Goal: Information Seeking & Learning: Learn about a topic

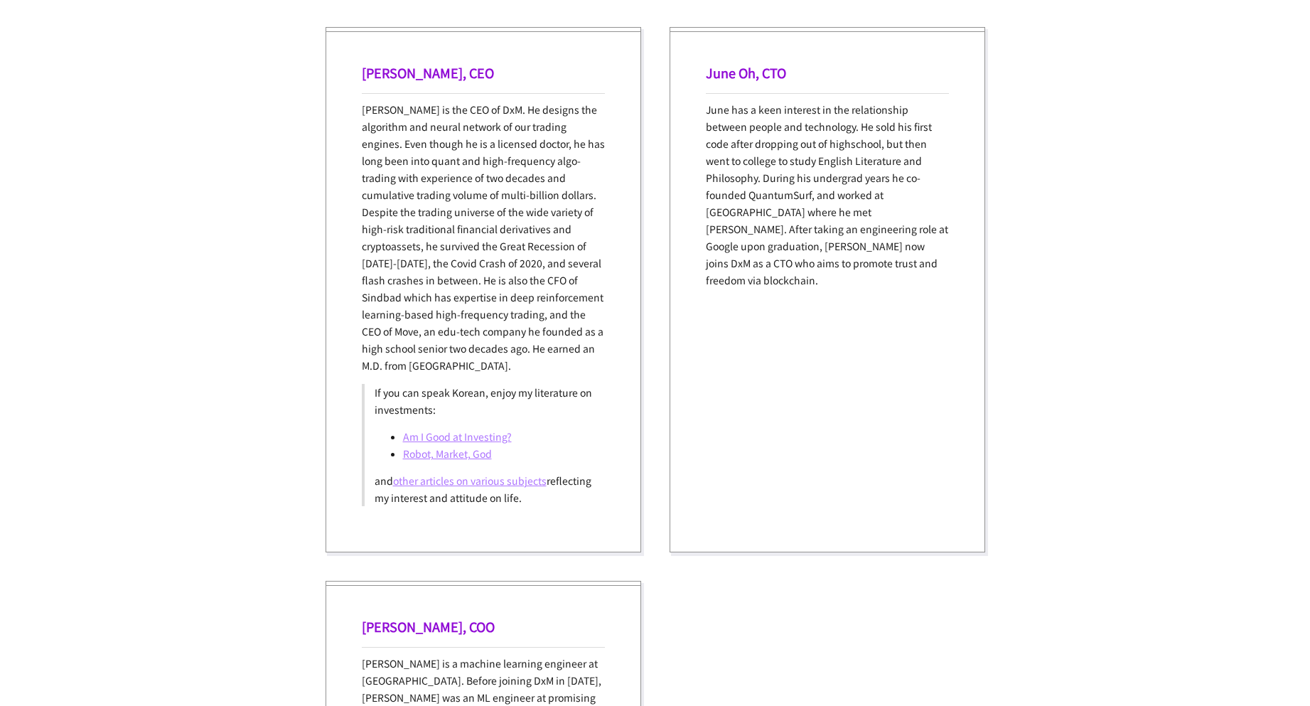
scroll to position [1066, 0]
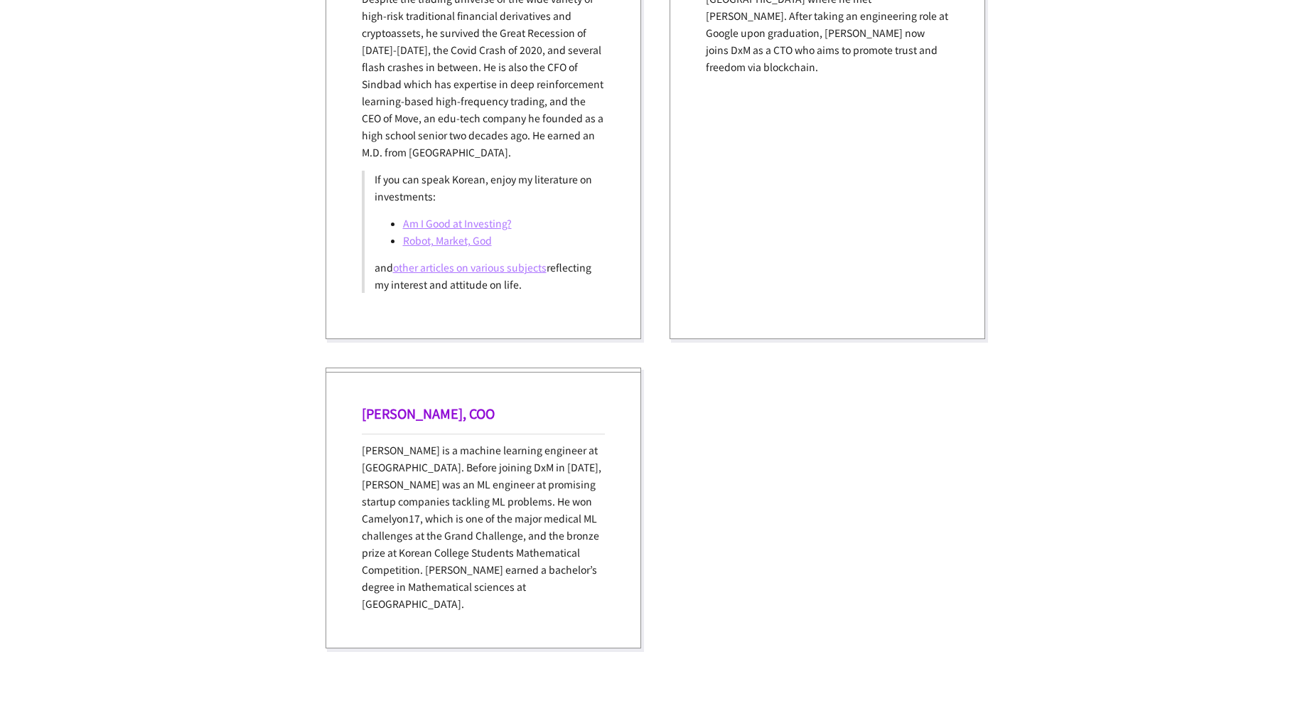
drag, startPoint x: 512, startPoint y: 265, endPoint x: 532, endPoint y: 273, distance: 20.7
click at [532, 273] on link "other articles on various subjects" at bounding box center [469, 267] width 153 height 14
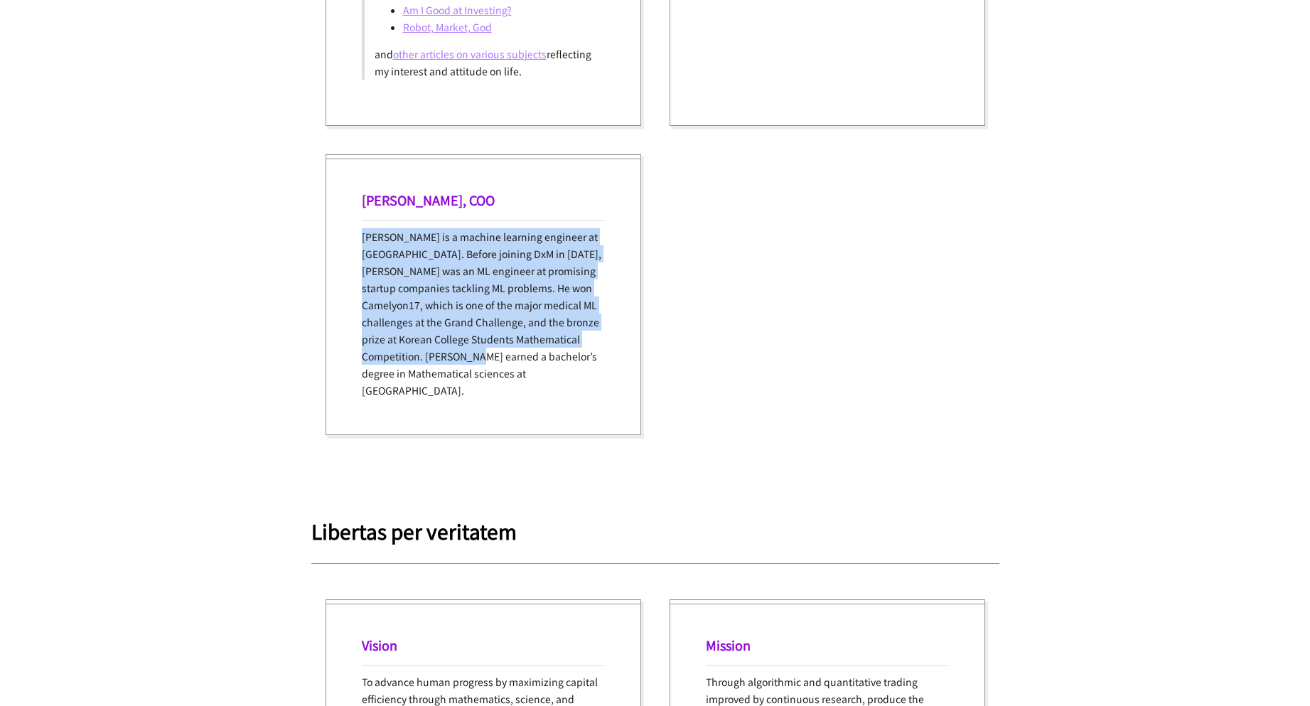
drag, startPoint x: 375, startPoint y: 242, endPoint x: 559, endPoint y: 363, distance: 219.9
click at [559, 363] on div "[PERSON_NAME], [PERSON_NAME] is a machine learning engineer at [GEOGRAPHIC_DATA…" at bounding box center [482, 294] width 315 height 281
click at [559, 363] on p "[PERSON_NAME] is a machine learning engineer at [GEOGRAPHIC_DATA]. Before joini…" at bounding box center [483, 313] width 243 height 171
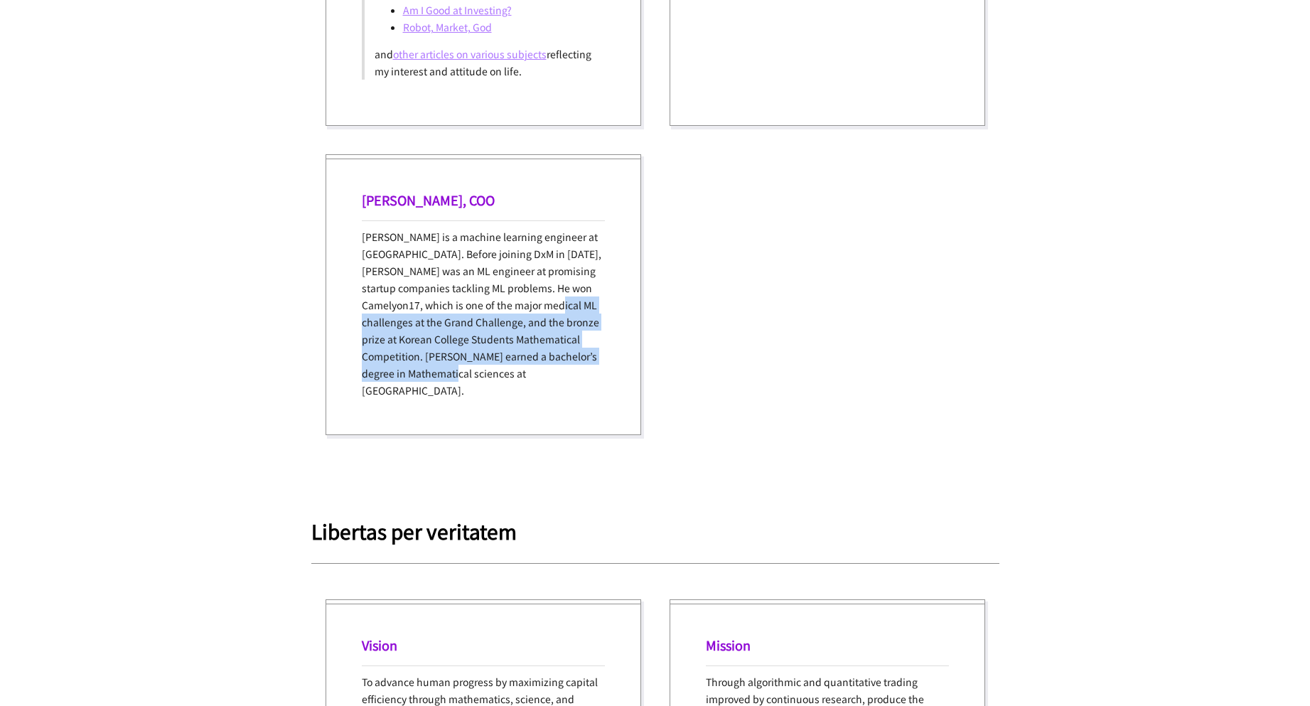
drag, startPoint x: 554, startPoint y: 380, endPoint x: 400, endPoint y: 315, distance: 167.5
click at [400, 315] on p "[PERSON_NAME] is a machine learning engineer at [GEOGRAPHIC_DATA]. Before joini…" at bounding box center [483, 313] width 243 height 171
click at [399, 314] on p "[PERSON_NAME] is a machine learning engineer at [GEOGRAPHIC_DATA]. Before joini…" at bounding box center [483, 313] width 243 height 171
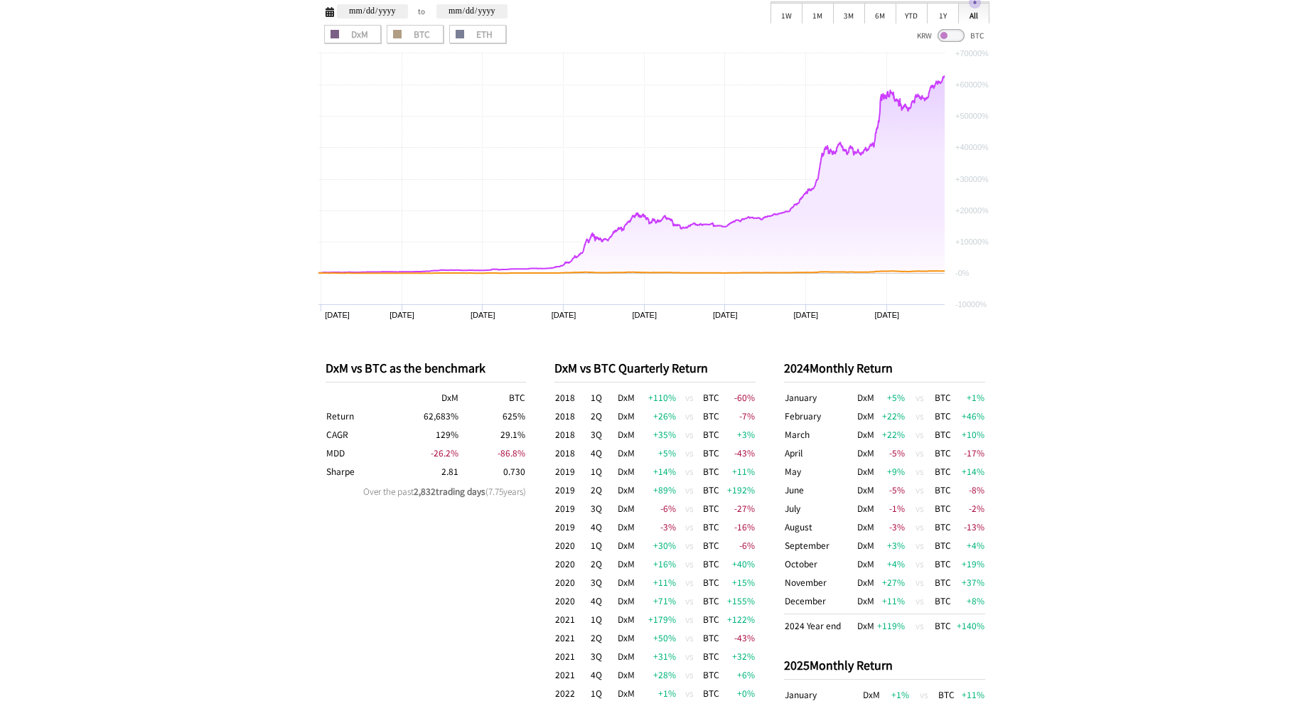
scroll to position [205, 0]
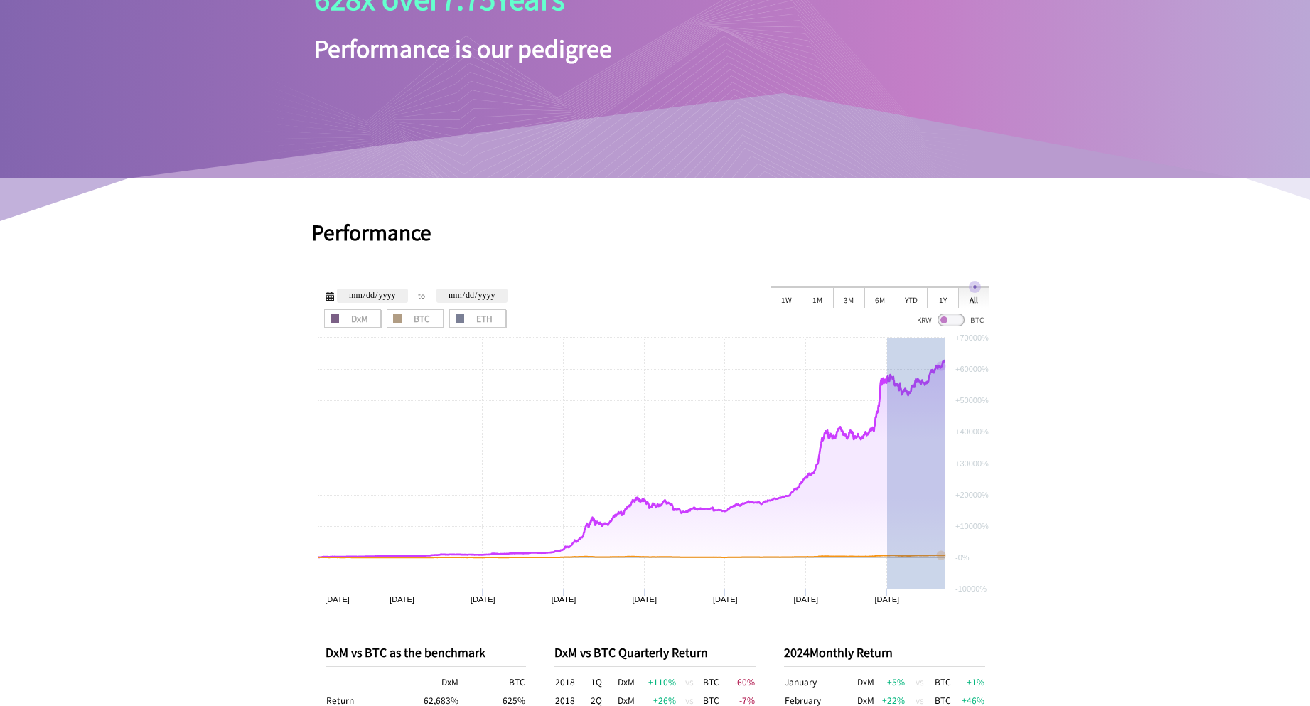
drag, startPoint x: 886, startPoint y: 423, endPoint x: 1076, endPoint y: 433, distance: 189.9
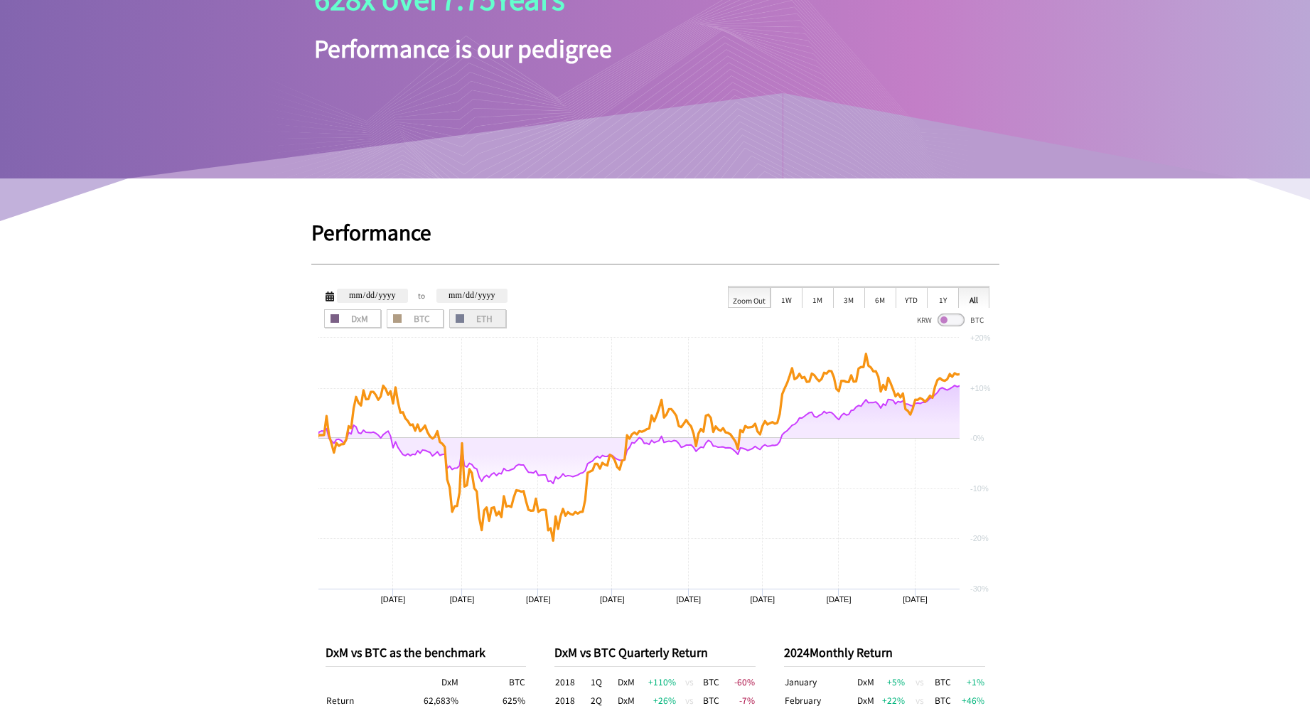
click at [472, 319] on span "ETH" at bounding box center [477, 318] width 47 height 9
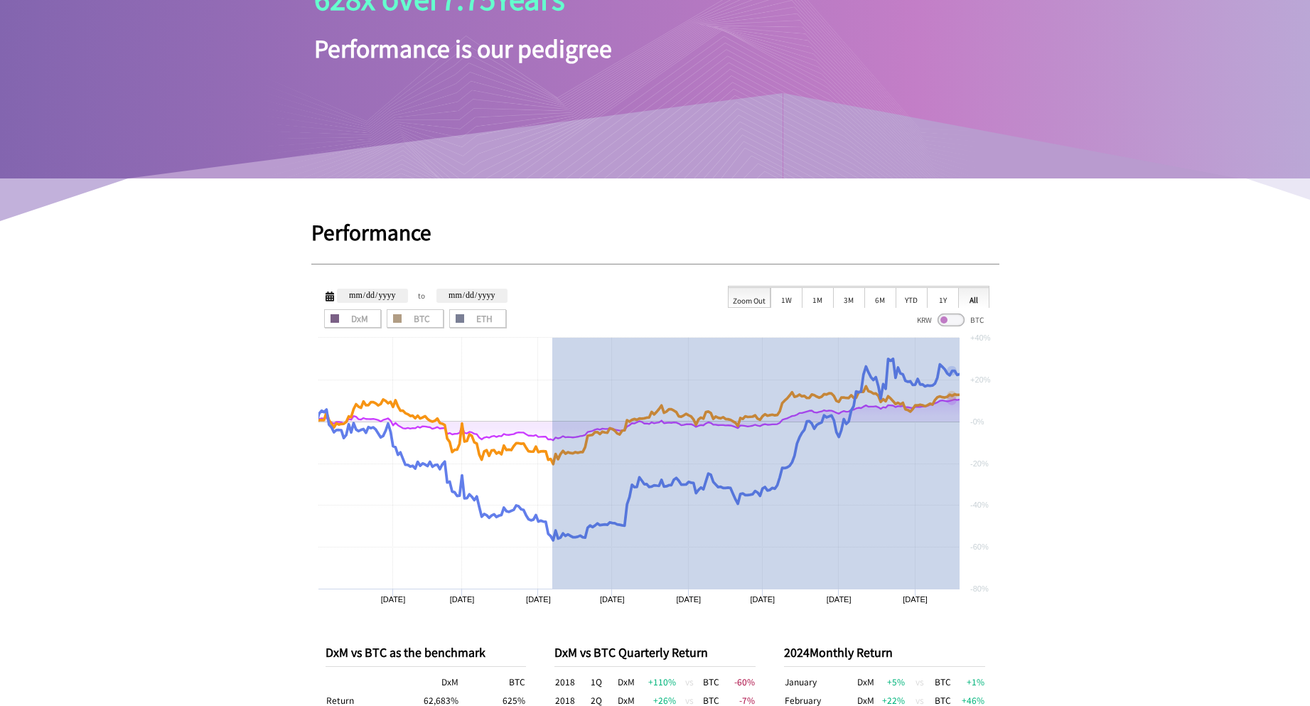
drag, startPoint x: 551, startPoint y: 380, endPoint x: 1156, endPoint y: 396, distance: 604.9
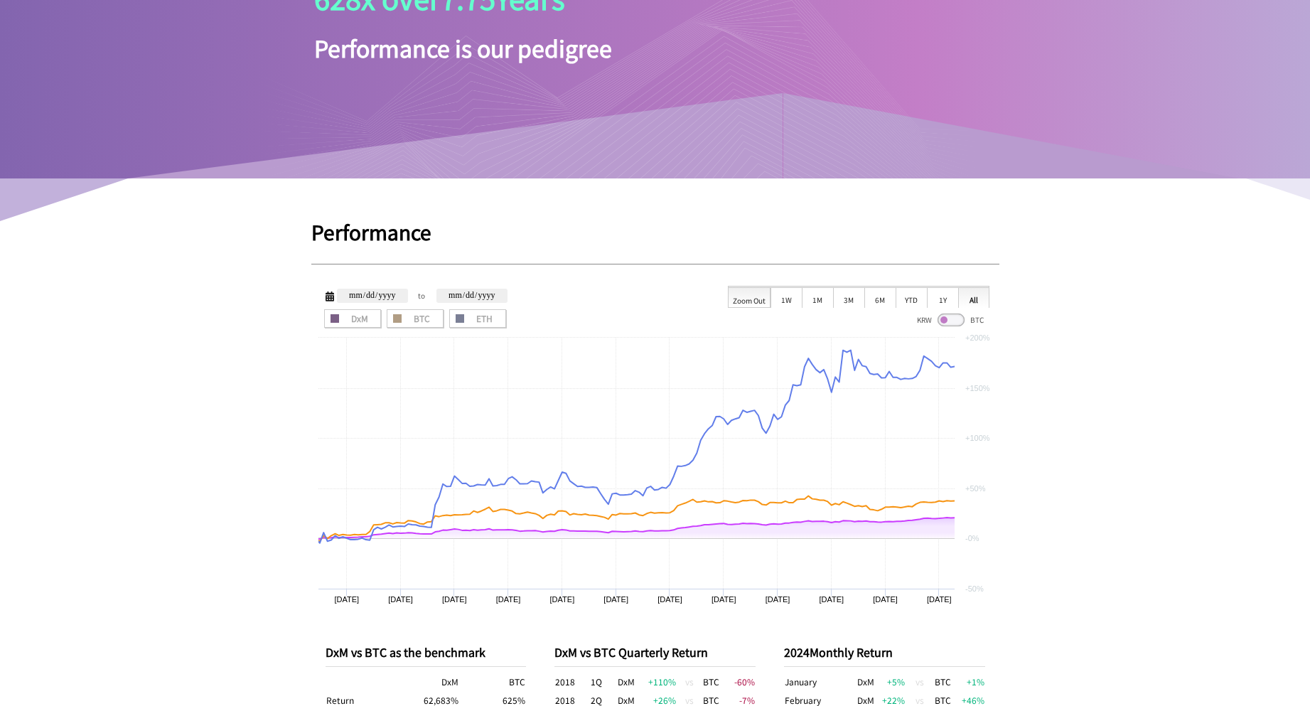
click at [760, 294] on div "Zoom Out" at bounding box center [749, 296] width 43 height 21
type input "**********"
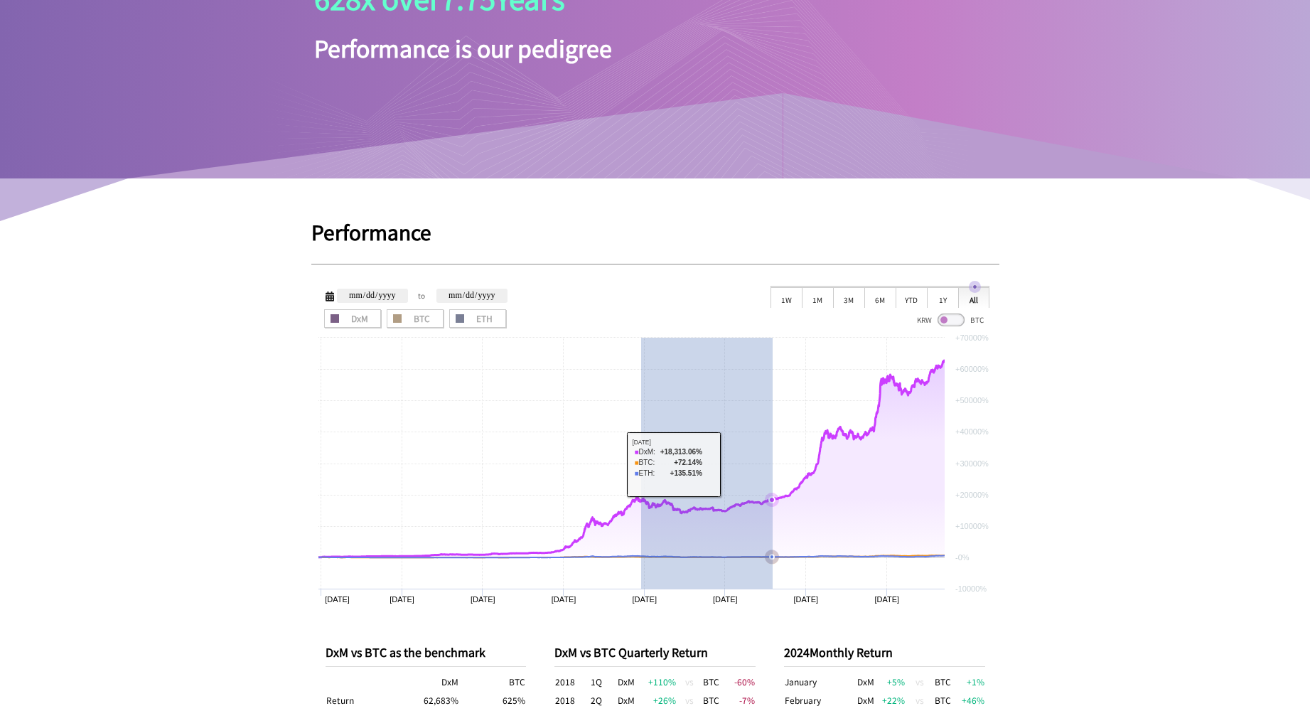
drag, startPoint x: 640, startPoint y: 470, endPoint x: 1124, endPoint y: 401, distance: 488.7
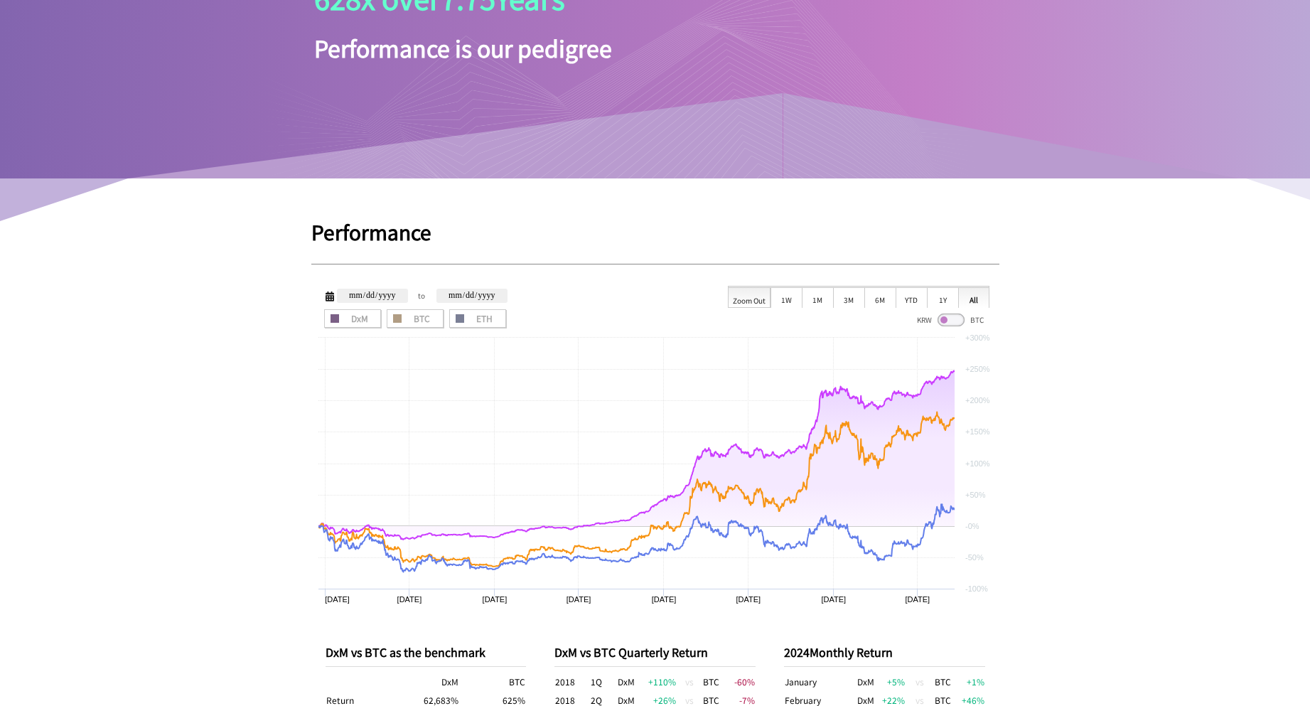
click at [512, 320] on div "DxM BTC ETH DxM ETH" at bounding box center [616, 317] width 590 height 19
click at [495, 320] on span "ETH" at bounding box center [477, 318] width 47 height 9
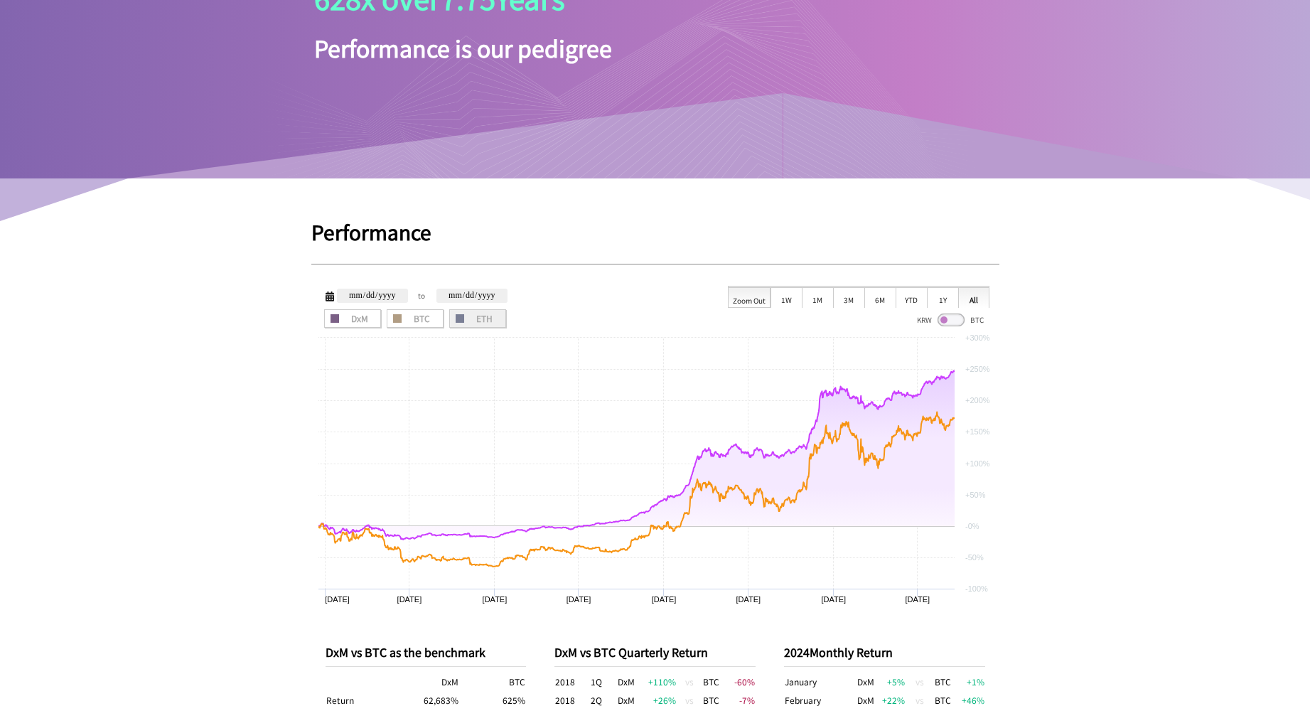
click at [754, 301] on div "Zoom Out" at bounding box center [749, 296] width 43 height 21
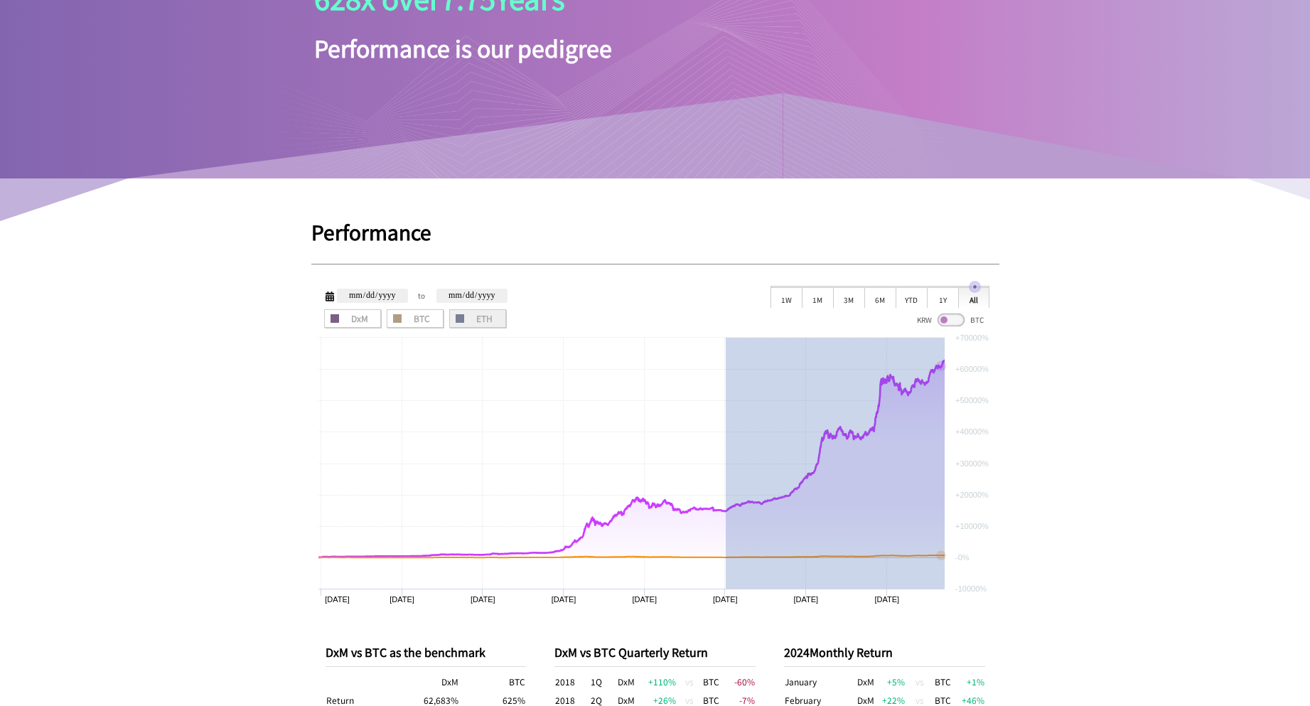
drag, startPoint x: 725, startPoint y: 442, endPoint x: 1160, endPoint y: 457, distance: 435.8
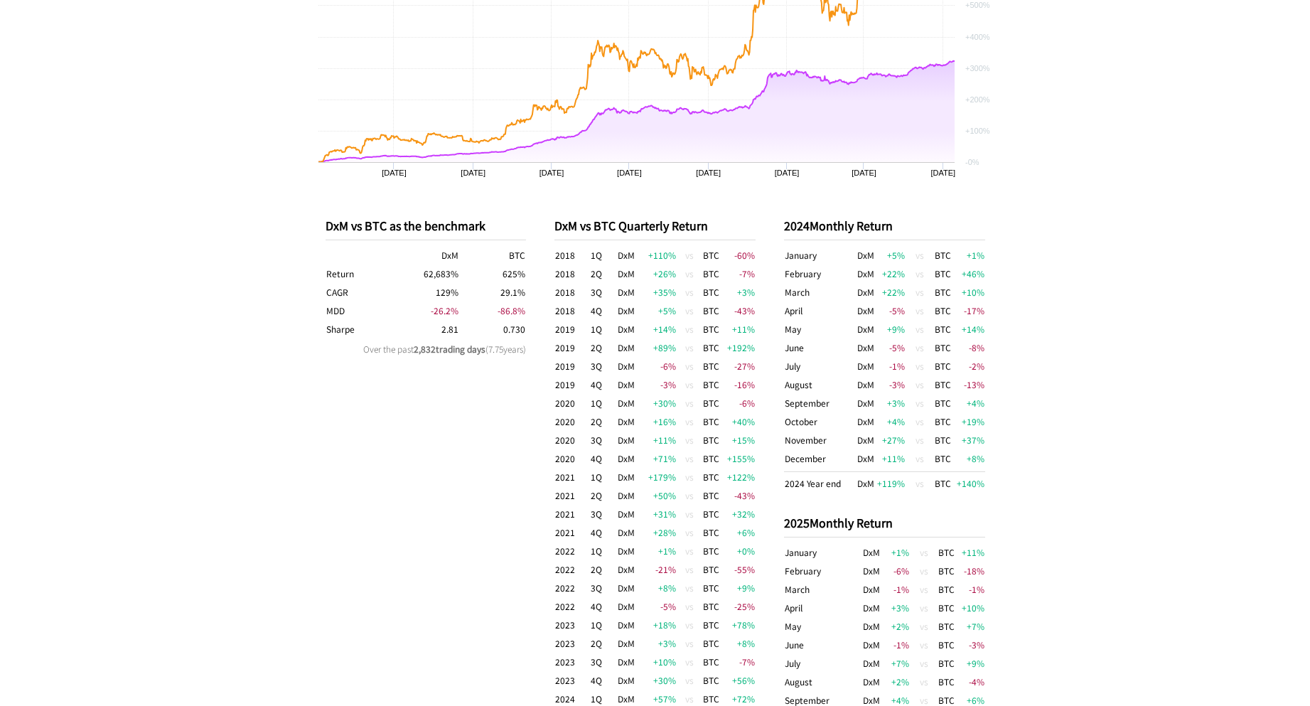
scroll to position [987, 0]
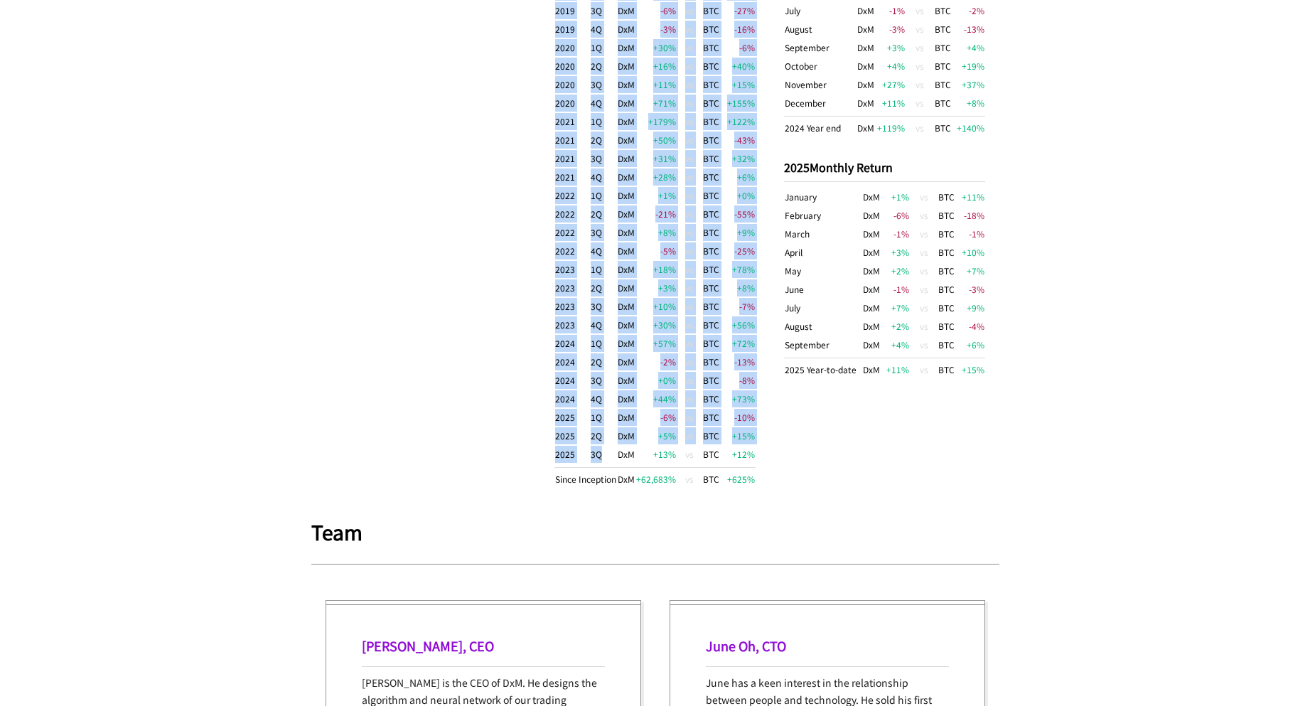
drag, startPoint x: 761, startPoint y: 458, endPoint x: 610, endPoint y: 461, distance: 151.4
click at [610, 461] on div "DxM vs BTC as the benchmark DxM BTC Return 62,683 % 625 % CAGR 129 % 29.1 % MDD…" at bounding box center [655, 175] width 688 height 684
click at [610, 461] on td "3Q" at bounding box center [603, 456] width 27 height 23
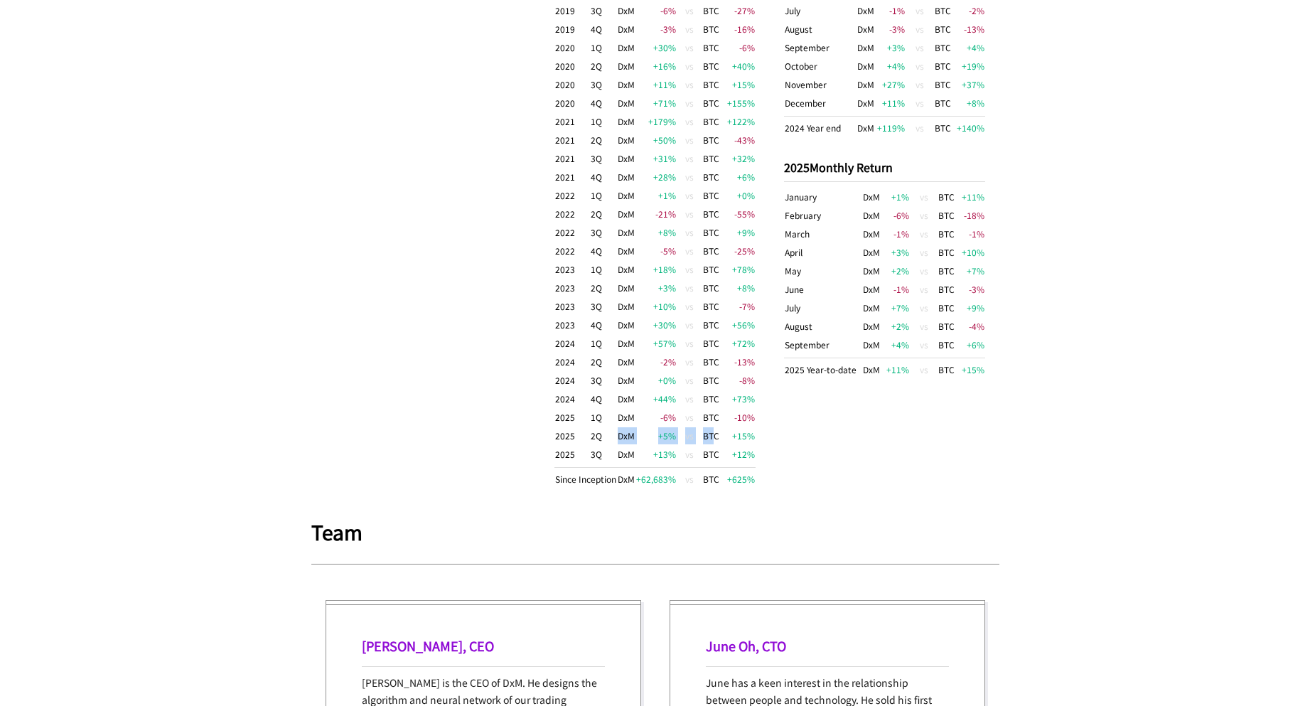
drag, startPoint x: 615, startPoint y: 436, endPoint x: 730, endPoint y: 434, distance: 114.4
click at [718, 433] on tr "2025 2Q DxM +5 % vs BTC +15 %" at bounding box center [654, 435] width 201 height 18
click at [731, 435] on td "+15 %" at bounding box center [738, 435] width 36 height 18
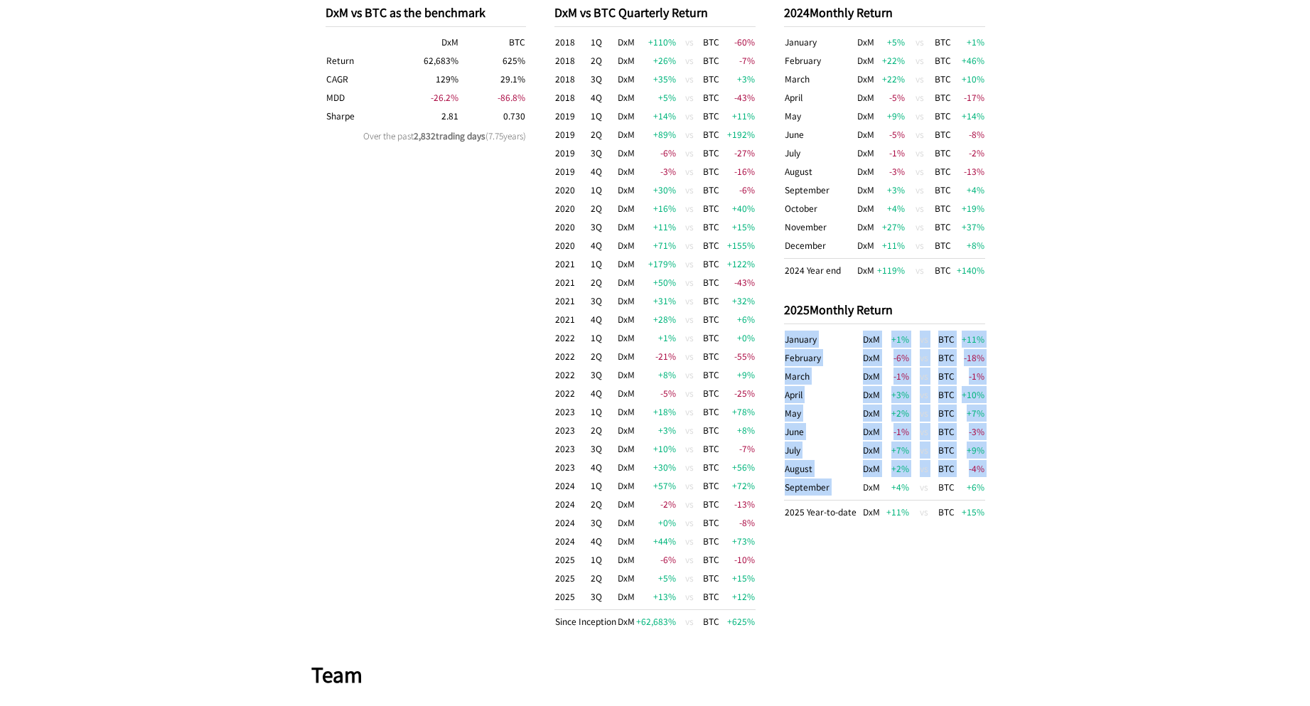
drag, startPoint x: 859, startPoint y: 488, endPoint x: 843, endPoint y: 487, distance: 15.6
click at [849, 488] on div "DxM vs BTC as the benchmark DxM BTC Return 62,683 % 625 % CAGR 129 % 29.1 % MDD…" at bounding box center [655, 317] width 688 height 684
click at [843, 487] on td "September" at bounding box center [823, 488] width 78 height 23
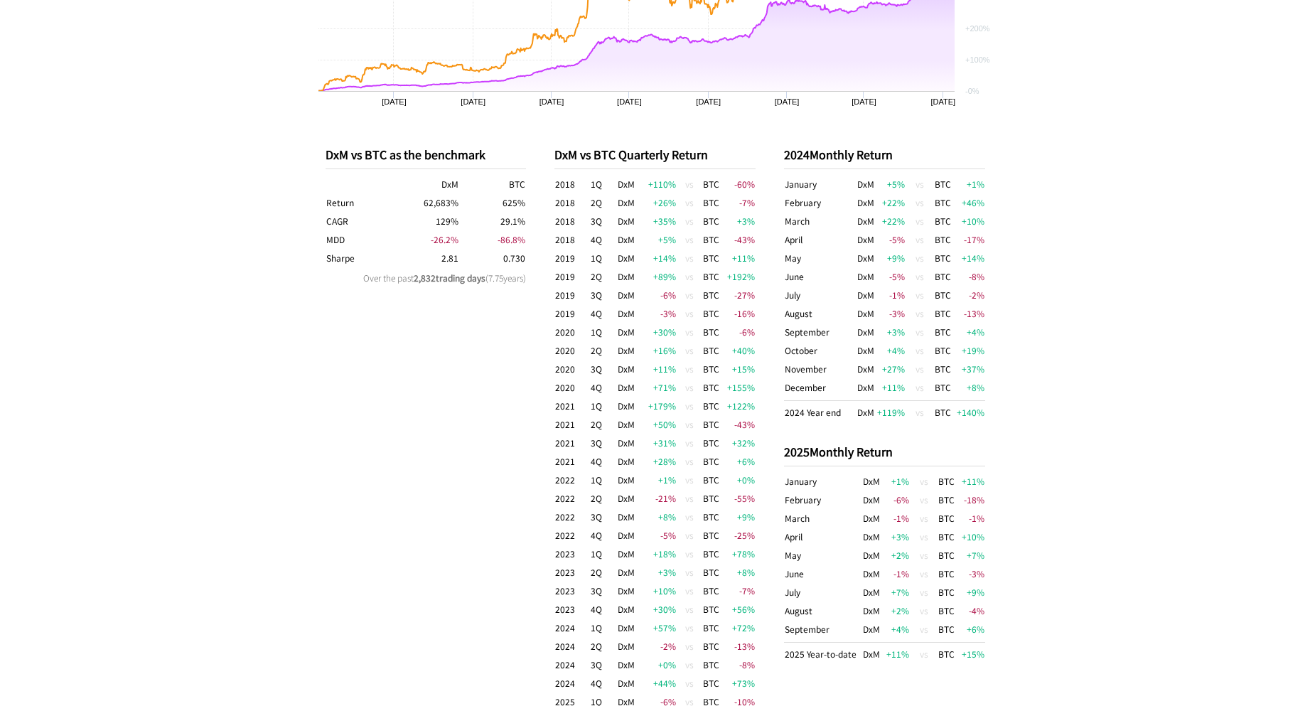
scroll to position [632, 0]
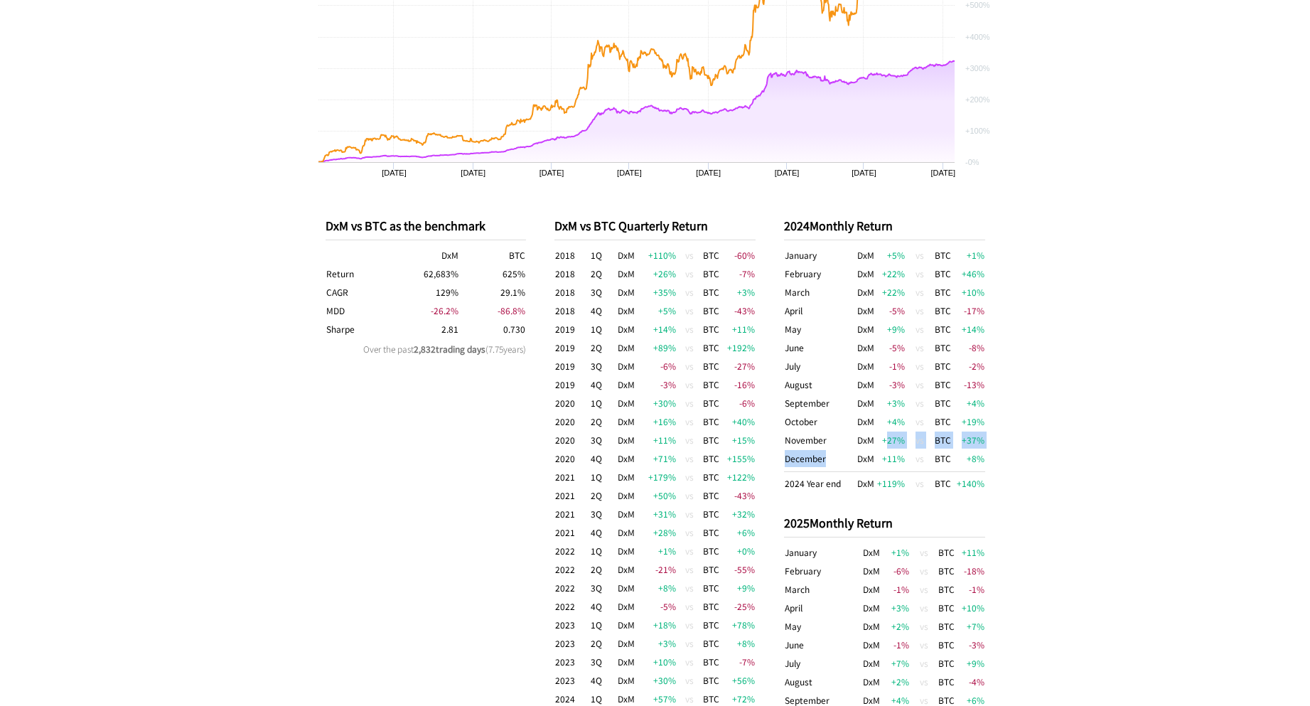
click at [828, 456] on tbody "January DxM +5 % vs BTC +1 % February DxM +22 % vs BTC +46 % March DxM +22 % vs…" at bounding box center [884, 369] width 201 height 247
click at [829, 456] on td "December" at bounding box center [819, 460] width 70 height 23
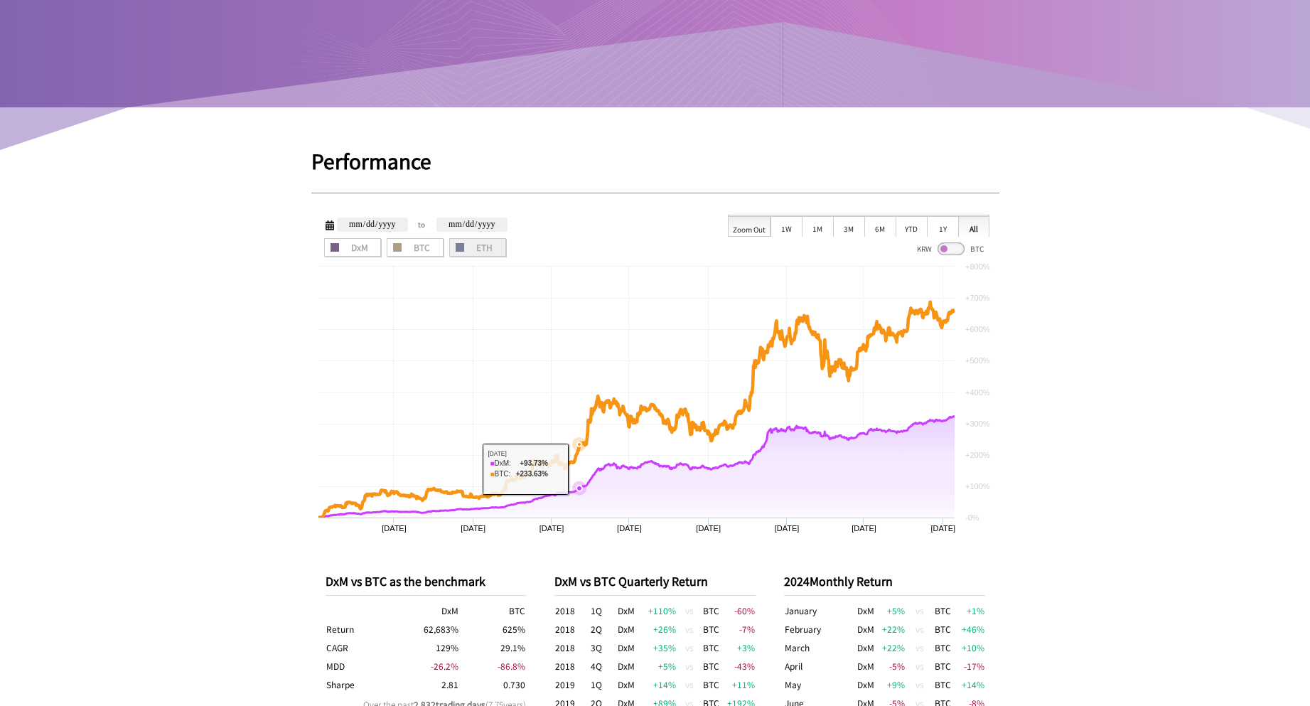
scroll to position [0, 0]
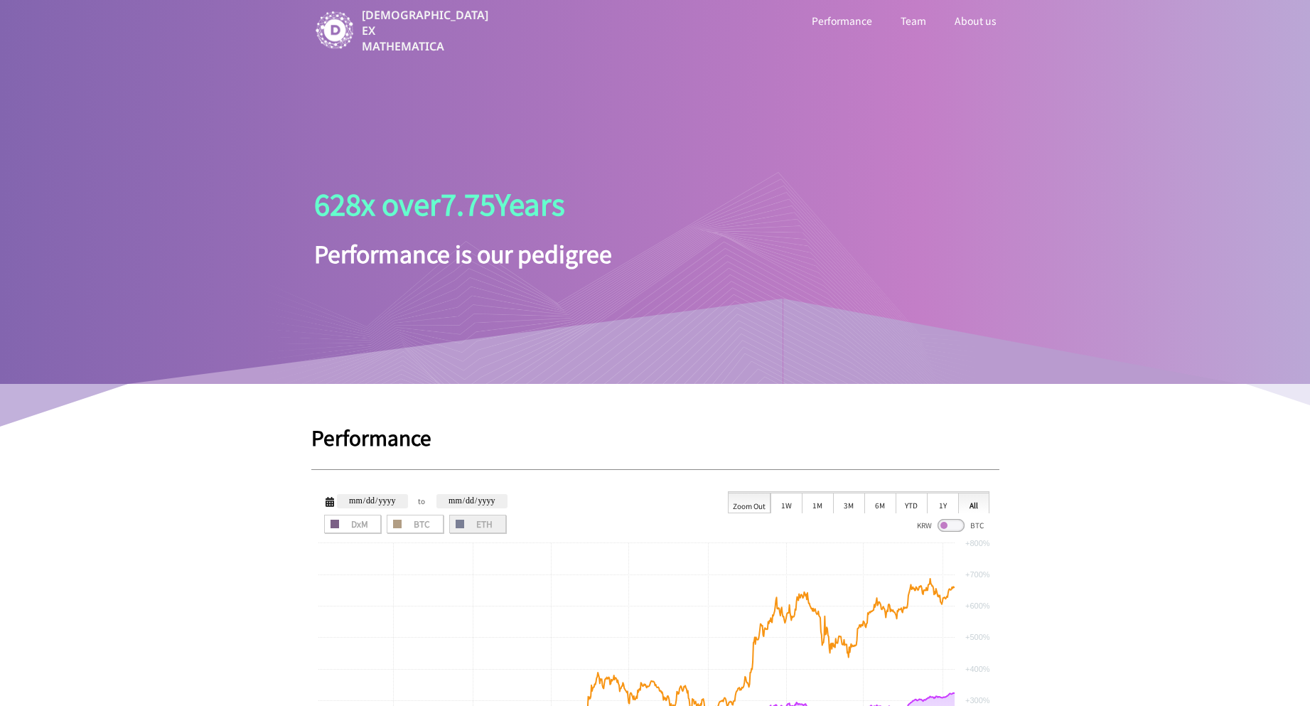
click at [831, 14] on link "Performance" at bounding box center [842, 20] width 66 height 18
click at [907, 19] on link "Team" at bounding box center [912, 20] width 31 height 18
click at [971, 22] on link "About us" at bounding box center [975, 20] width 48 height 18
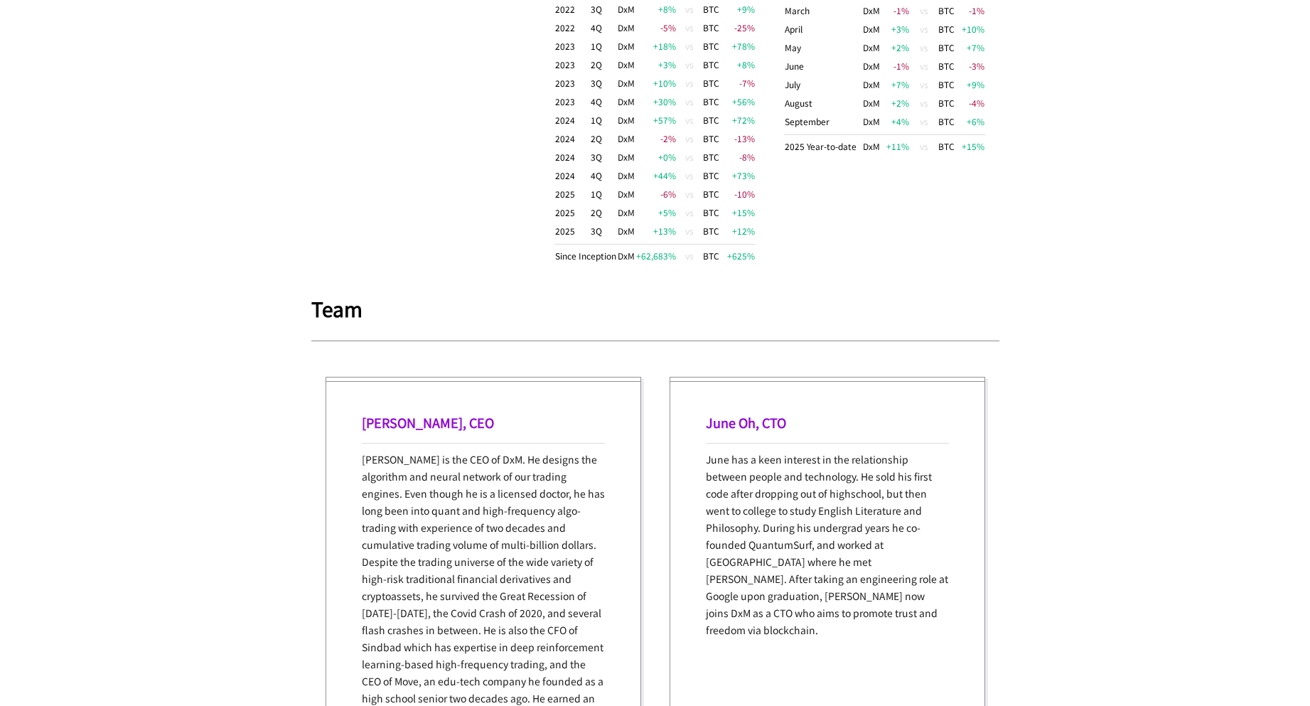
scroll to position [784, 0]
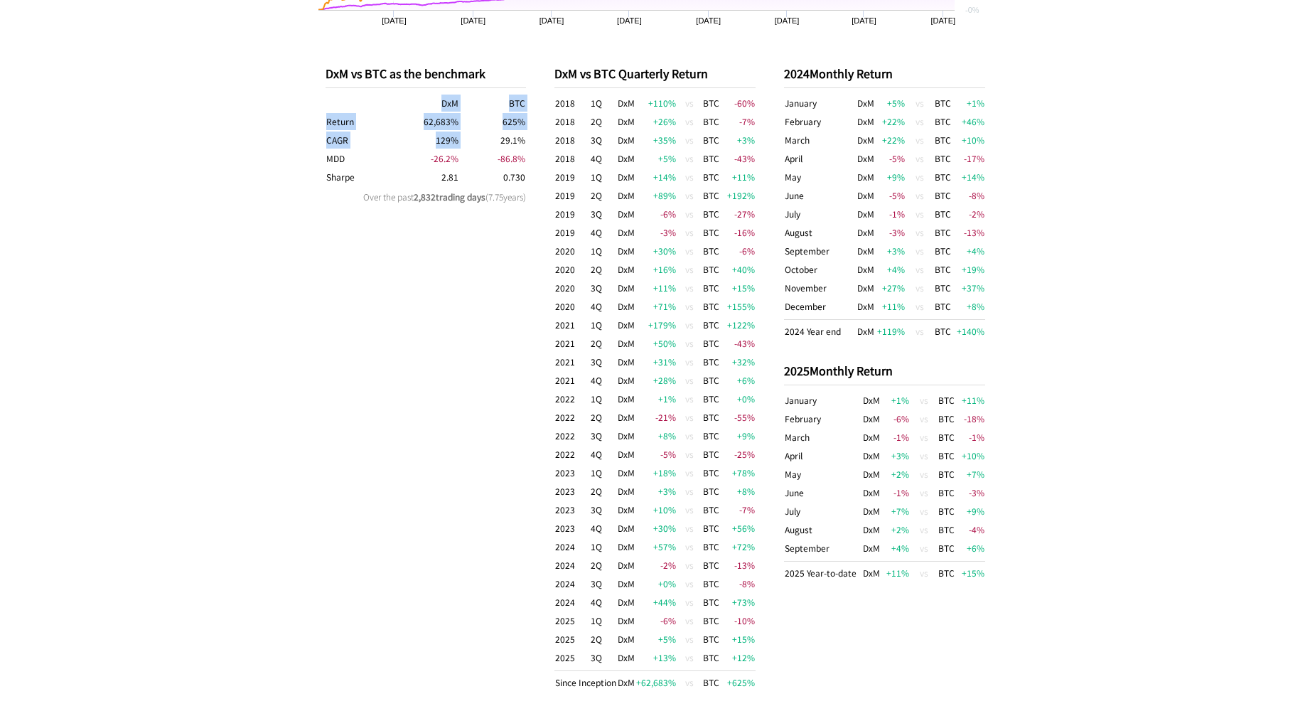
drag, startPoint x: 411, startPoint y: 111, endPoint x: 499, endPoint y: 146, distance: 95.0
click at [494, 146] on tbody "DxM BTC Return 62,683 % 625 % CAGR 129 % 29.1 % MDD -26.2 % -86.8 % [PERSON_NAM…" at bounding box center [425, 140] width 201 height 92
click at [499, 146] on td "29.1 %" at bounding box center [492, 140] width 67 height 18
drag, startPoint x: 539, startPoint y: 176, endPoint x: 437, endPoint y: 183, distance: 102.5
click at [437, 183] on div "DxM vs BTC as the benchmark DxM BTC Return 62,683 % 625 % CAGR 129 % 29.1 % MDD…" at bounding box center [655, 378] width 688 height 684
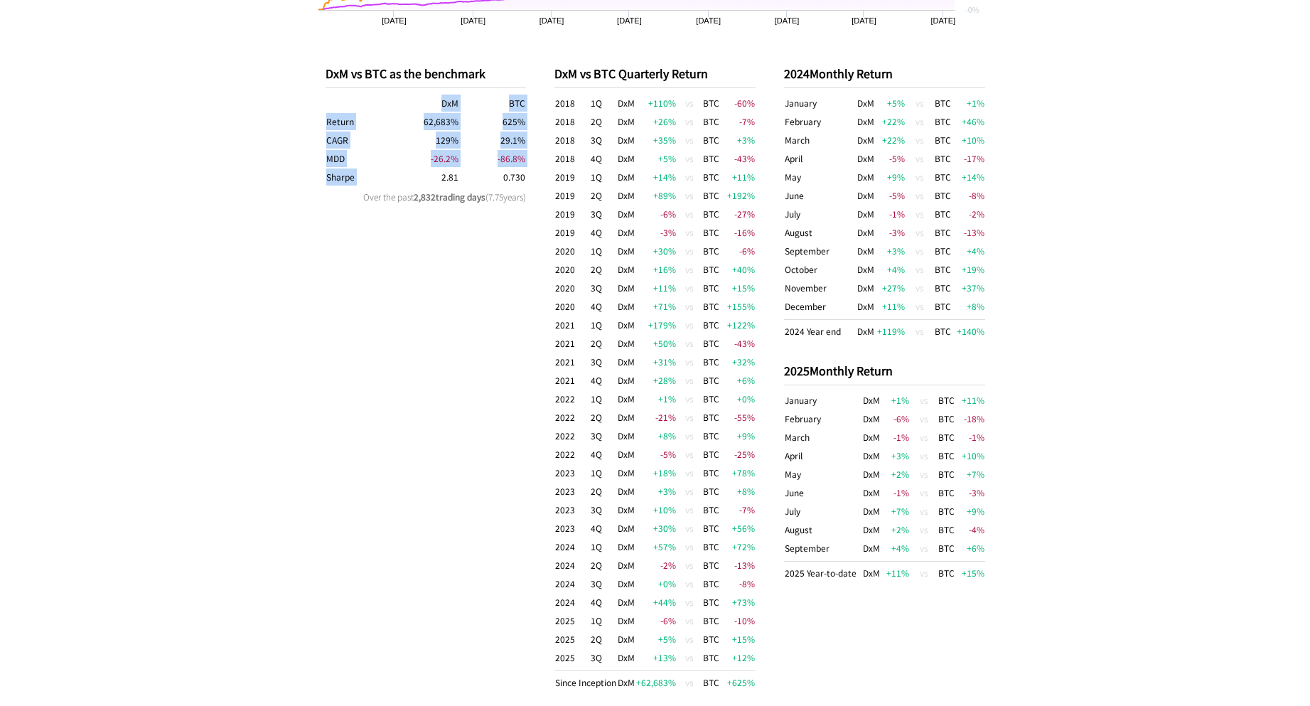
click at [437, 183] on td "2.81" at bounding box center [425, 177] width 67 height 18
drag, startPoint x: 420, startPoint y: 163, endPoint x: 534, endPoint y: 161, distance: 114.4
click at [534, 161] on div "DxM vs BTC as the benchmark DxM BTC Return 62,683 % 625 % CAGR 129 % 29.1 % MDD…" at bounding box center [655, 378] width 688 height 684
drag, startPoint x: 525, startPoint y: 141, endPoint x: 415, endPoint y: 143, distance: 110.1
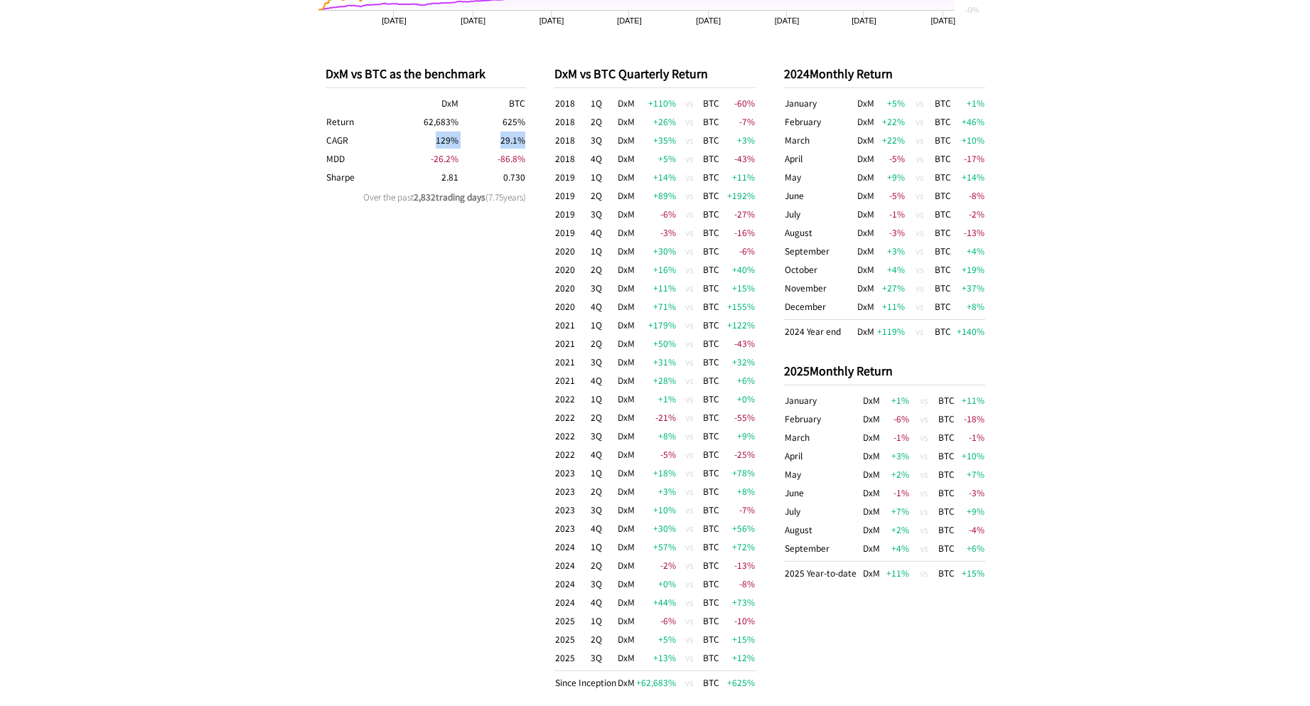
click at [415, 143] on tr "CAGR 129 % 29.1 %" at bounding box center [425, 140] width 201 height 18
click at [415, 143] on td "129 %" at bounding box center [425, 140] width 67 height 18
drag, startPoint x: 497, startPoint y: 139, endPoint x: 533, endPoint y: 139, distance: 35.5
click at [533, 139] on div "DxM vs BTC as the benchmark DxM BTC Return 62,683 % 625 % CAGR 129 % 29.1 % MDD…" at bounding box center [655, 378] width 688 height 684
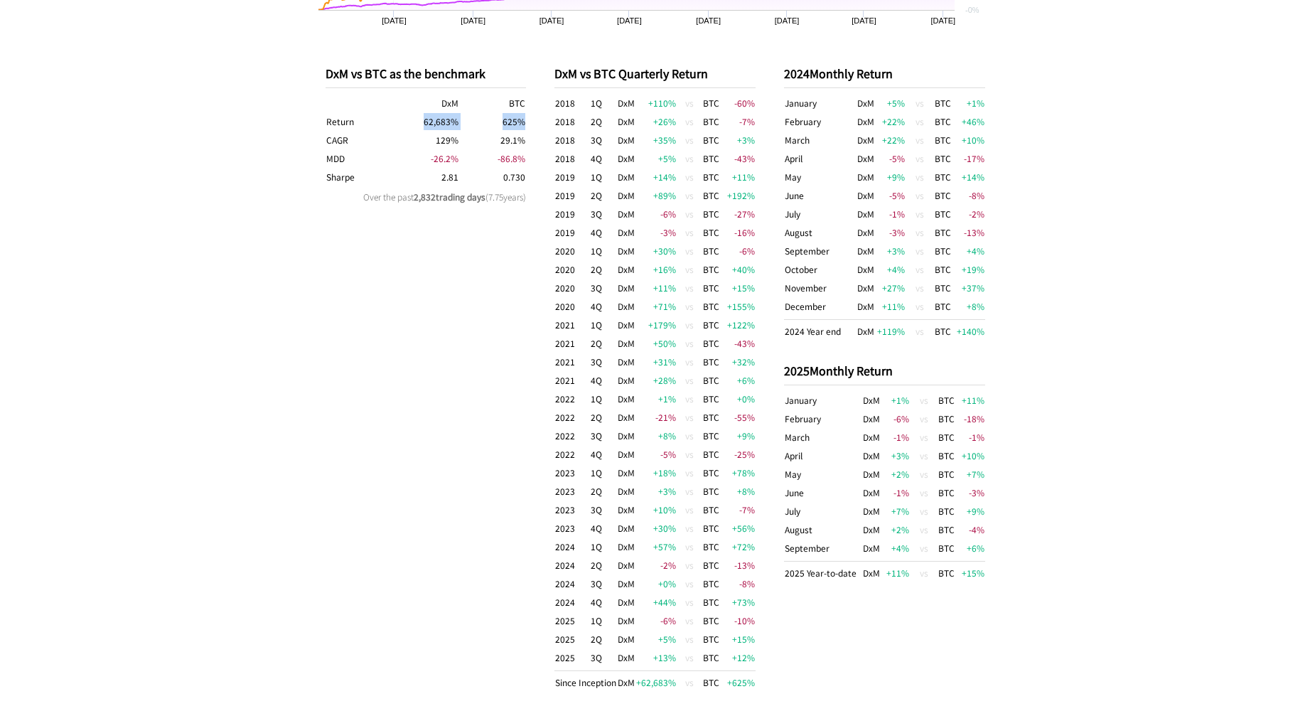
drag, startPoint x: 524, startPoint y: 124, endPoint x: 409, endPoint y: 127, distance: 115.2
click at [409, 127] on tr "Return 62,683 % 625 %" at bounding box center [425, 121] width 201 height 18
click at [409, 127] on td "62,683 %" at bounding box center [425, 121] width 67 height 18
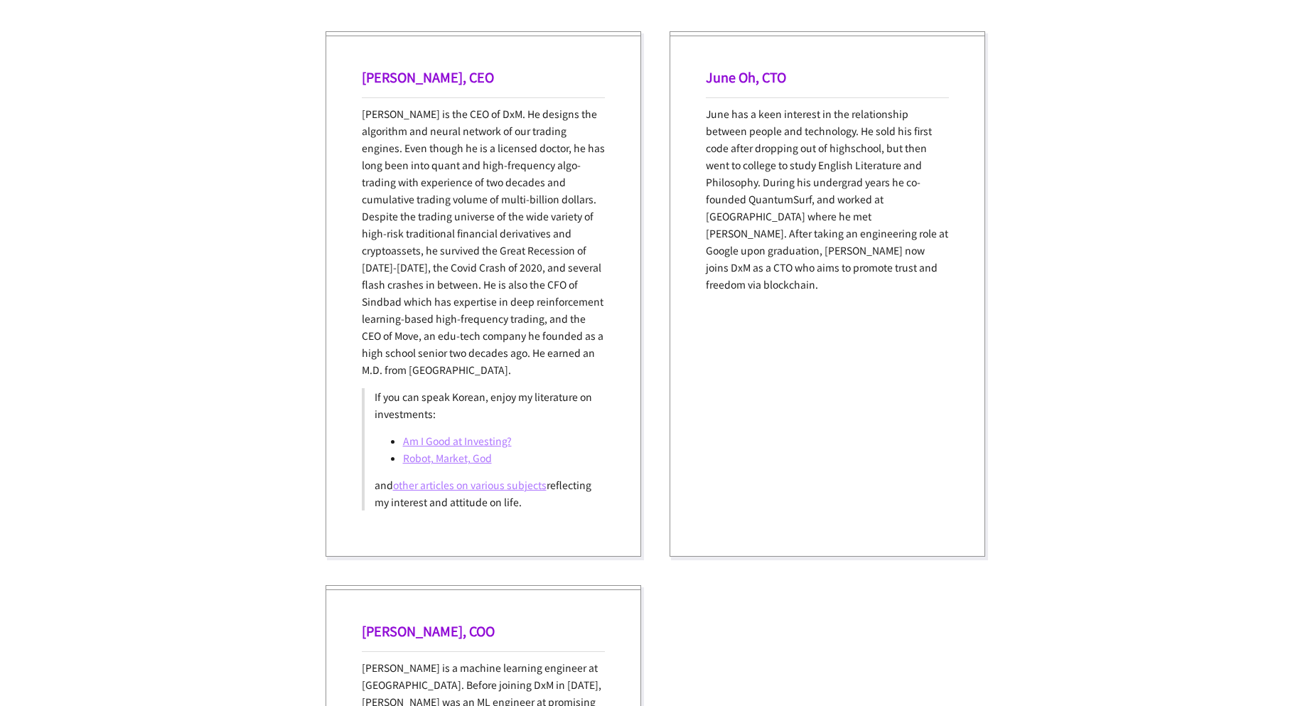
scroll to position [1129, 0]
